Goal: Task Accomplishment & Management: Manage account settings

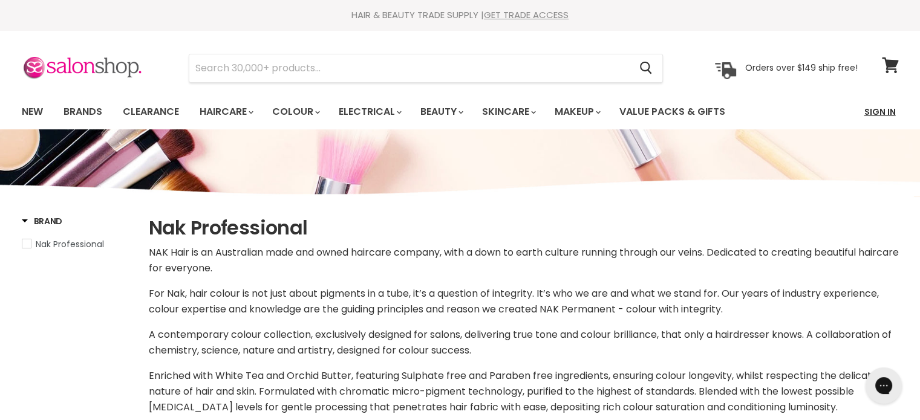
click at [875, 116] on link "Sign In" at bounding box center [880, 111] width 46 height 25
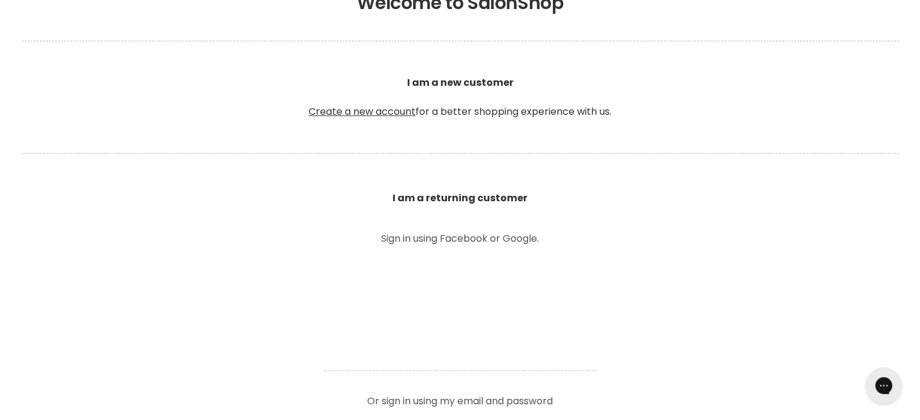
scroll to position [274, 0]
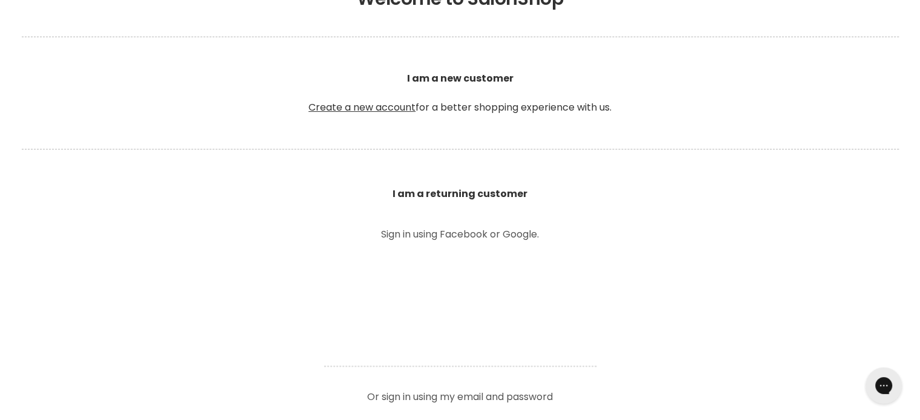
click at [466, 193] on b "I am a returning customer" at bounding box center [460, 194] width 135 height 14
click at [443, 238] on p "Sign in using Facebook or Google." at bounding box center [460, 235] width 272 height 10
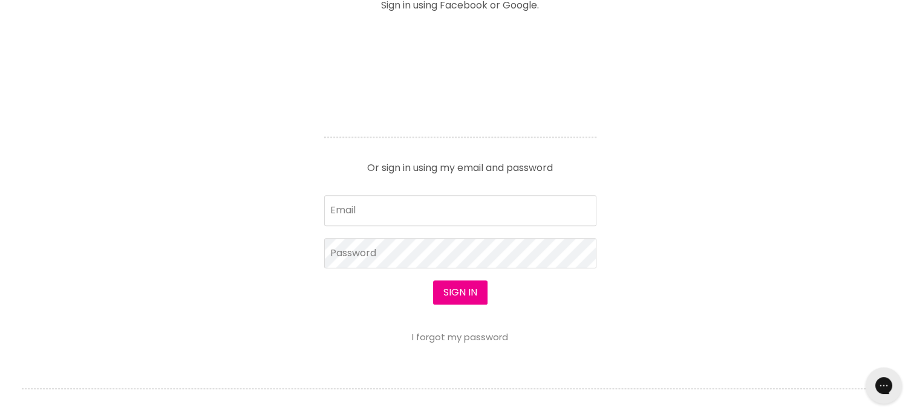
scroll to position [513, 0]
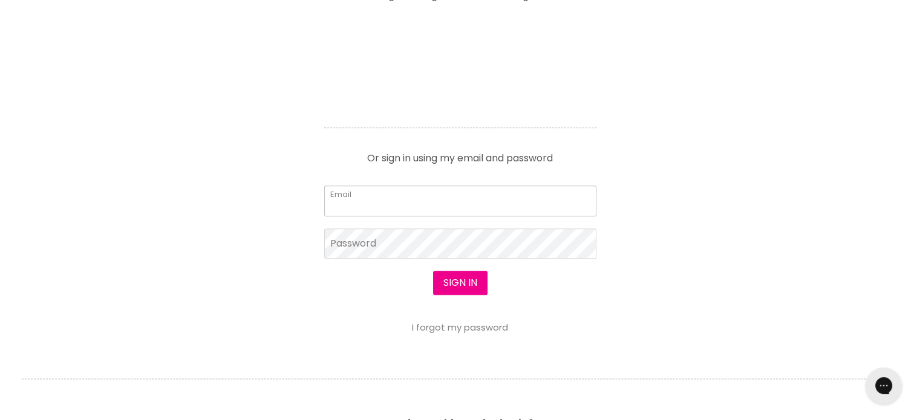
click at [387, 201] on input "Email" at bounding box center [460, 201] width 272 height 30
type input "luxeartistryhair@gmail.com"
